Goal: Transaction & Acquisition: Book appointment/travel/reservation

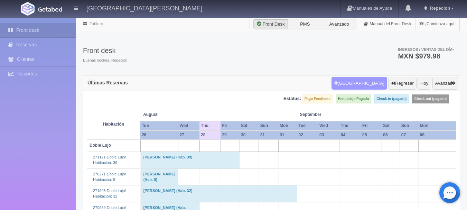
click at [356, 89] on button "[GEOGRAPHIC_DATA]" at bounding box center [360, 83] width 56 height 13
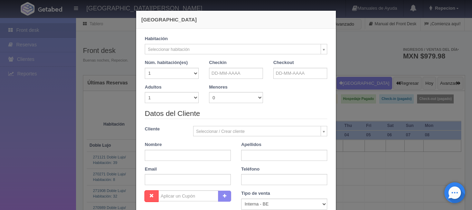
checkbox input "false"
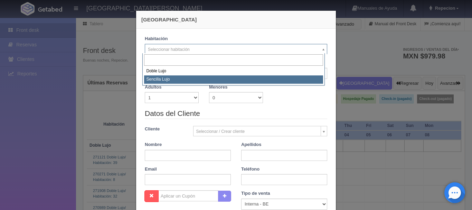
select select "576"
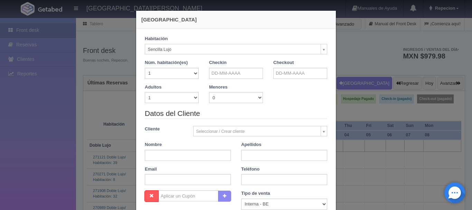
checkbox input "false"
click at [192, 99] on select "1 2 3 4 5 6 7 8 9 10" at bounding box center [172, 97] width 54 height 11
select select "2"
click at [145, 92] on select "1 2 3 4 5 6 7 8 9 10" at bounding box center [172, 97] width 54 height 11
click at [238, 71] on input "text" at bounding box center [236, 73] width 54 height 11
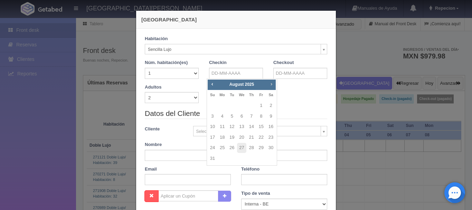
click at [274, 84] on span "Next" at bounding box center [272, 84] width 6 height 6
checkbox input "false"
click at [252, 105] on link "4" at bounding box center [251, 106] width 9 height 10
type input "04-09-2025"
checkbox input "false"
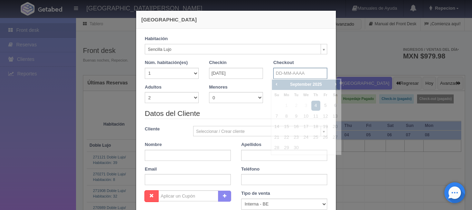
drag, startPoint x: 294, startPoint y: 74, endPoint x: 288, endPoint y: 77, distance: 7.4
click at [294, 74] on input "text" at bounding box center [301, 73] width 54 height 11
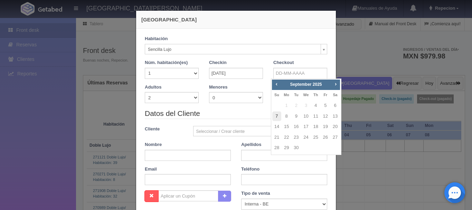
click at [278, 115] on link "7" at bounding box center [276, 116] width 9 height 10
type input "07-09-2025"
checkbox input "false"
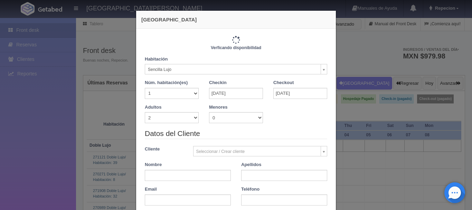
type input "3450.00"
checkbox input "false"
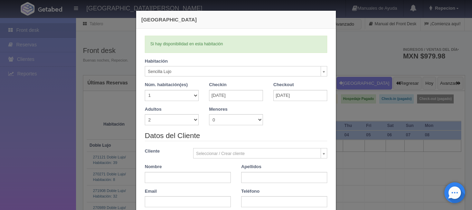
scroll to position [35, 0]
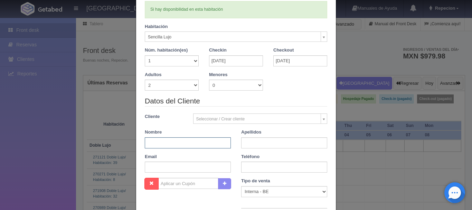
click at [182, 144] on input "text" at bounding box center [188, 142] width 86 height 11
type input "sergio corsino"
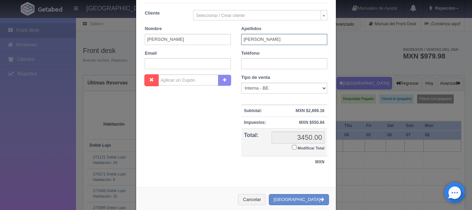
scroll to position [152, 0]
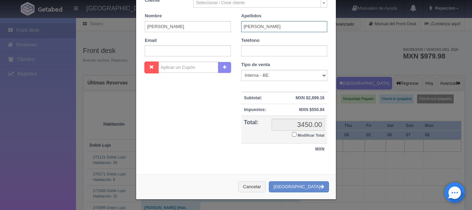
type input "licea"
click at [293, 135] on input "Modificar Total" at bounding box center [294, 134] width 4 height 4
checkbox input "true"
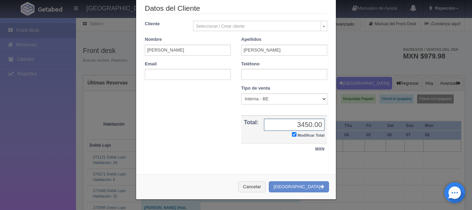
scroll to position [127, 0]
type input "3330"
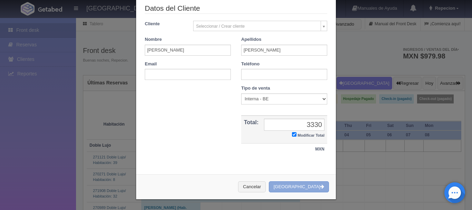
click at [304, 190] on button "[GEOGRAPHIC_DATA]" at bounding box center [299, 186] width 60 height 11
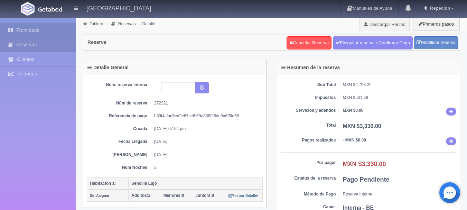
click at [26, 30] on link "Front desk" at bounding box center [38, 30] width 76 height 14
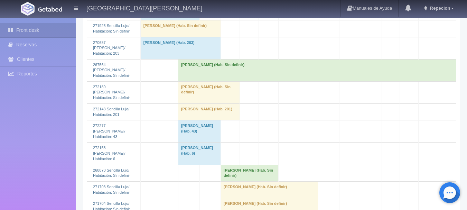
scroll to position [519, 0]
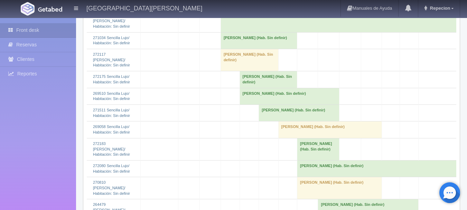
scroll to position [795, 0]
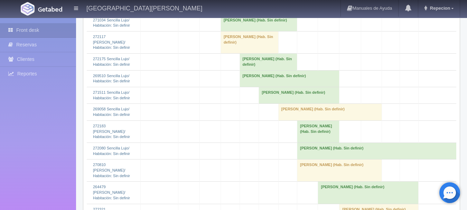
click at [338, 182] on td "[PERSON_NAME] (Hab. Sin definir)" at bounding box center [368, 193] width 101 height 22
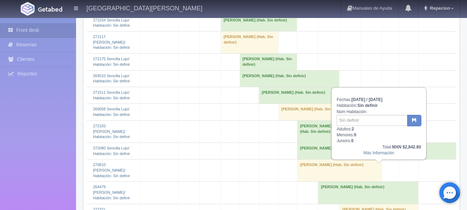
click at [338, 182] on td "[PERSON_NAME] (Hab. Sin definir)" at bounding box center [368, 193] width 101 height 22
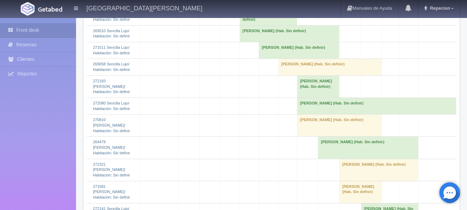
scroll to position [865, 0]
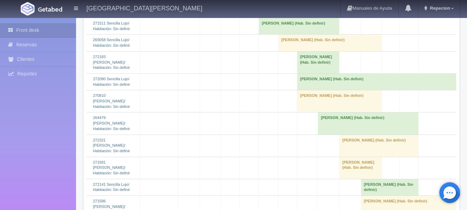
click at [337, 112] on td "[PERSON_NAME] (Hab. Sin definir)" at bounding box center [368, 123] width 101 height 22
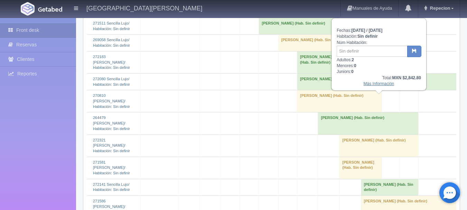
click at [376, 86] on link "Más Información" at bounding box center [379, 83] width 31 height 5
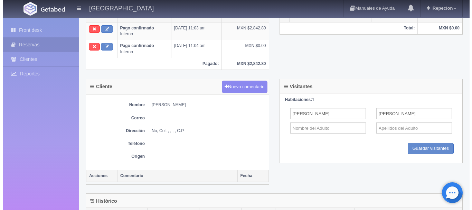
scroll to position [234, 0]
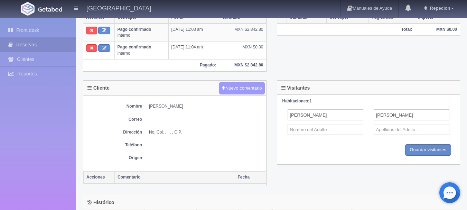
click at [238, 90] on button "Nuevo comentario" at bounding box center [242, 88] width 46 height 13
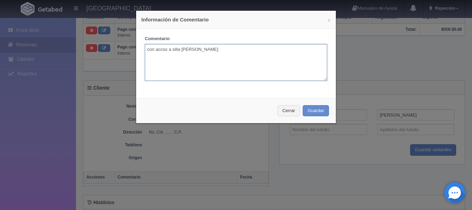
click at [161, 51] on textarea "con accso a silla de ruedas" at bounding box center [236, 62] width 183 height 37
type textarea "con acceso a silla de ruedas"
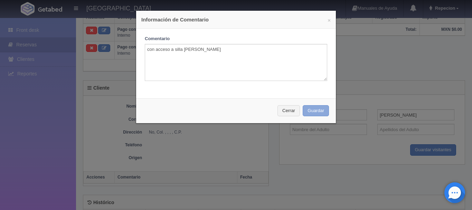
click at [313, 111] on button "Guardar" at bounding box center [316, 110] width 26 height 11
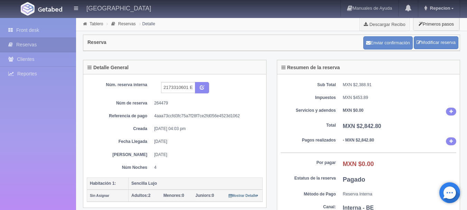
scroll to position [234, 0]
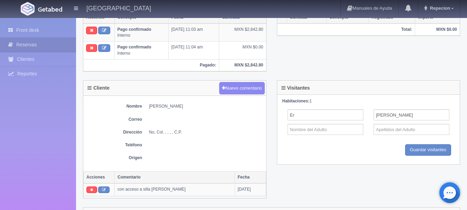
type input "E"
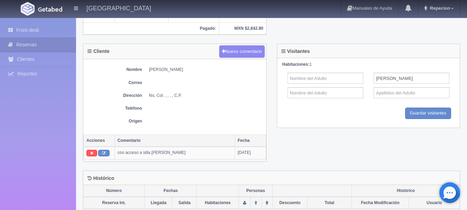
scroll to position [303, 0]
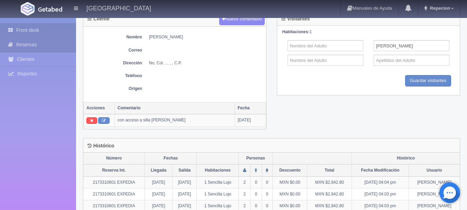
click at [33, 26] on link "Front desk" at bounding box center [38, 30] width 76 height 14
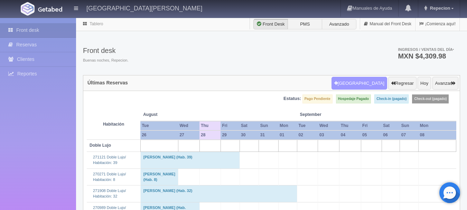
click at [364, 82] on button "Nueva Reserva" at bounding box center [360, 83] width 56 height 13
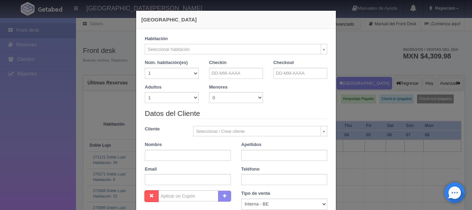
checkbox input "false"
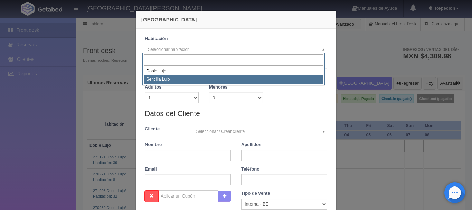
select select "576"
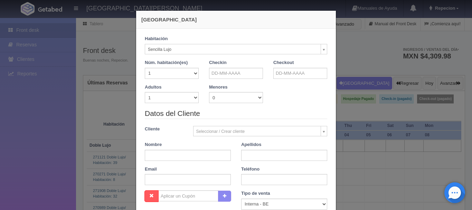
checkbox input "false"
click at [238, 74] on input "text" at bounding box center [236, 73] width 54 height 11
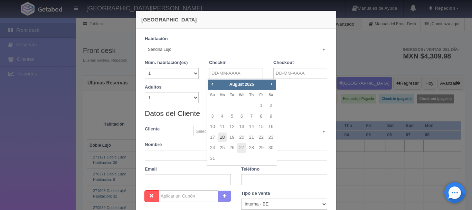
click at [222, 136] on link "18" at bounding box center [222, 137] width 9 height 10
type input "18-08-2025"
checkbox input "false"
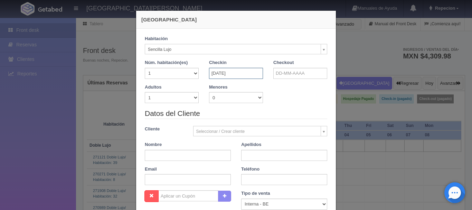
click at [241, 74] on input "18-08-2025" at bounding box center [236, 73] width 54 height 11
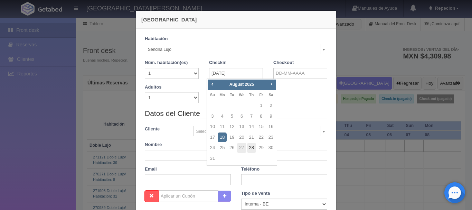
click at [252, 146] on link "28" at bounding box center [251, 148] width 9 height 10
type input "28-08-2025"
checkbox input "false"
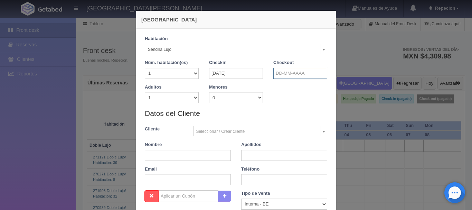
click at [290, 75] on input "text" at bounding box center [301, 73] width 54 height 11
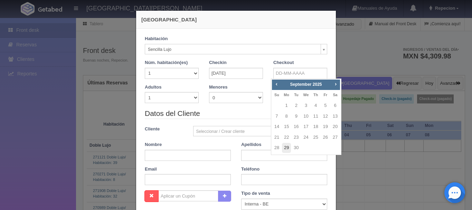
click at [287, 149] on link "29" at bounding box center [286, 148] width 9 height 10
type input "29-09-2025"
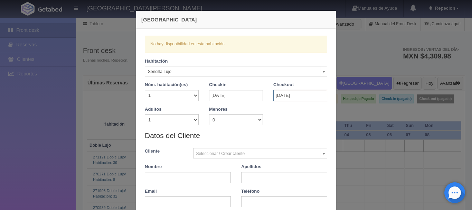
click at [286, 97] on input "29-09-2025" at bounding box center [301, 95] width 54 height 11
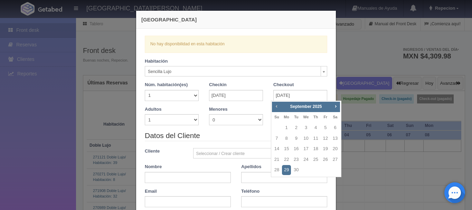
click at [274, 104] on span "Prev" at bounding box center [277, 106] width 6 height 6
checkbox input "false"
click at [316, 169] on link "28" at bounding box center [316, 170] width 9 height 10
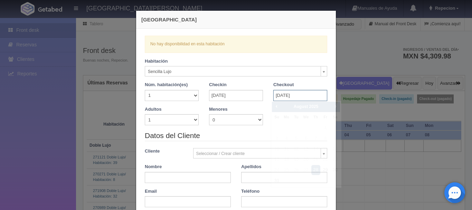
click at [298, 95] on input "28-08-2025" at bounding box center [301, 95] width 54 height 11
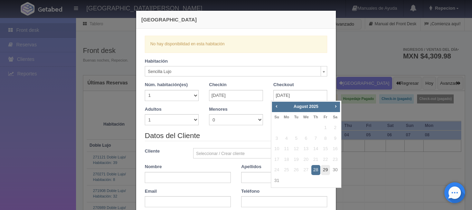
click at [324, 168] on link "29" at bounding box center [325, 170] width 9 height 10
type input "29-08-2025"
checkbox input "false"
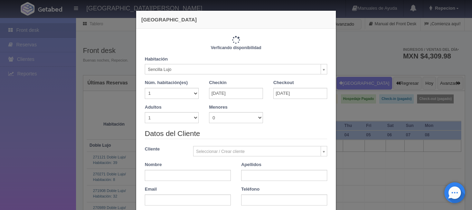
type input "1150.00"
checkbox input "false"
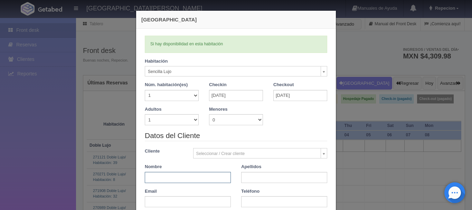
click at [173, 176] on input "text" at bounding box center [188, 177] width 86 height 11
type input "manuel"
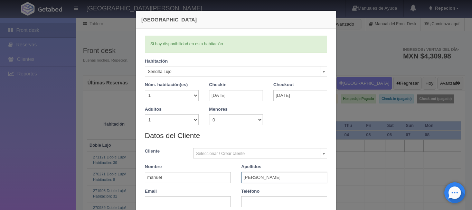
scroll to position [138, 0]
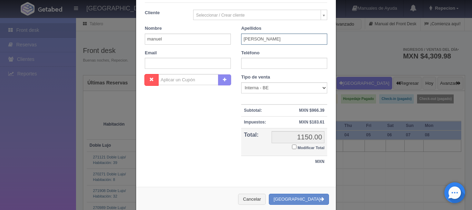
type input "dejesus prieto fdez"
click at [293, 147] on input "Modificar Total" at bounding box center [294, 147] width 4 height 4
checkbox input "true"
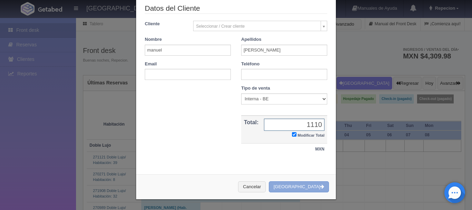
type input "1110"
click at [303, 186] on button "[GEOGRAPHIC_DATA]" at bounding box center [299, 186] width 60 height 11
click at [303, 186] on div "Cancelar Crear Reserva" at bounding box center [236, 186] width 200 height 25
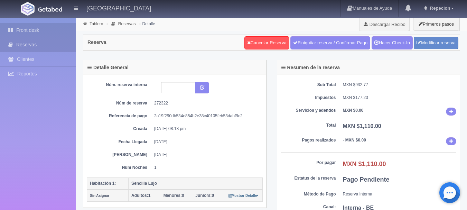
click at [34, 30] on link "Front desk" at bounding box center [38, 30] width 76 height 14
